Goal: Task Accomplishment & Management: Use online tool/utility

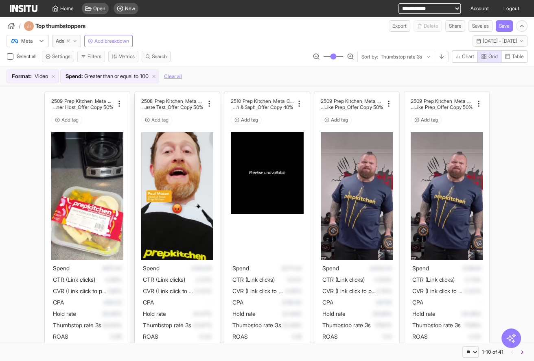
scroll to position [283, 0]
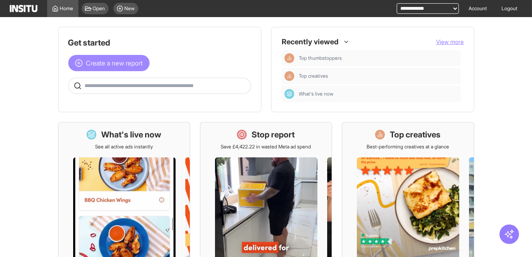
click at [139, 59] on span "Create a new report" at bounding box center [114, 63] width 57 height 10
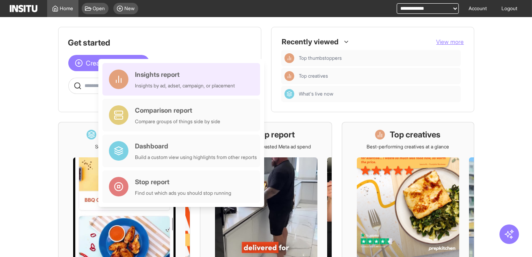
click at [153, 71] on div "Insights report" at bounding box center [185, 75] width 100 height 10
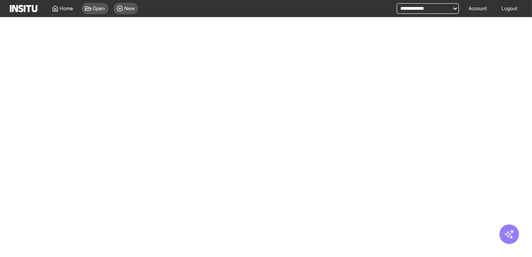
select select "**"
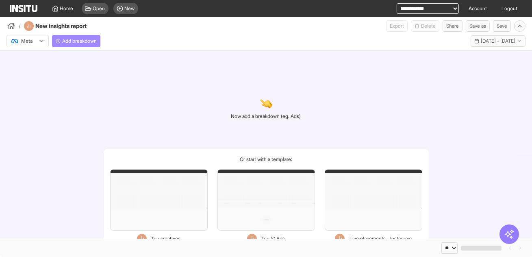
click at [76, 40] on span "Add breakdown" at bounding box center [79, 41] width 35 height 7
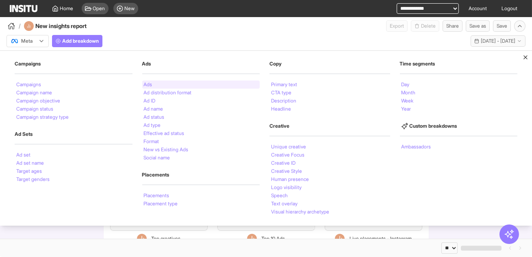
click at [159, 83] on div "Ads" at bounding box center [201, 85] width 118 height 8
